Goal: Navigation & Orientation: Go to known website

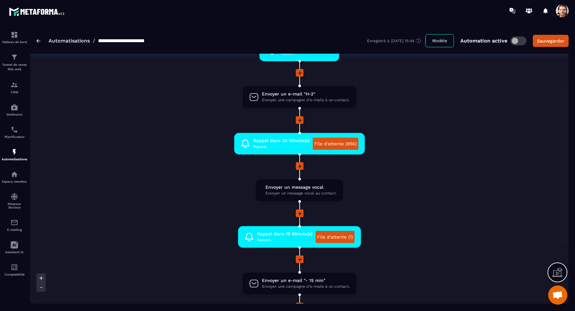
scroll to position [535, 0]
